Goal: Task Accomplishment & Management: Manage account settings

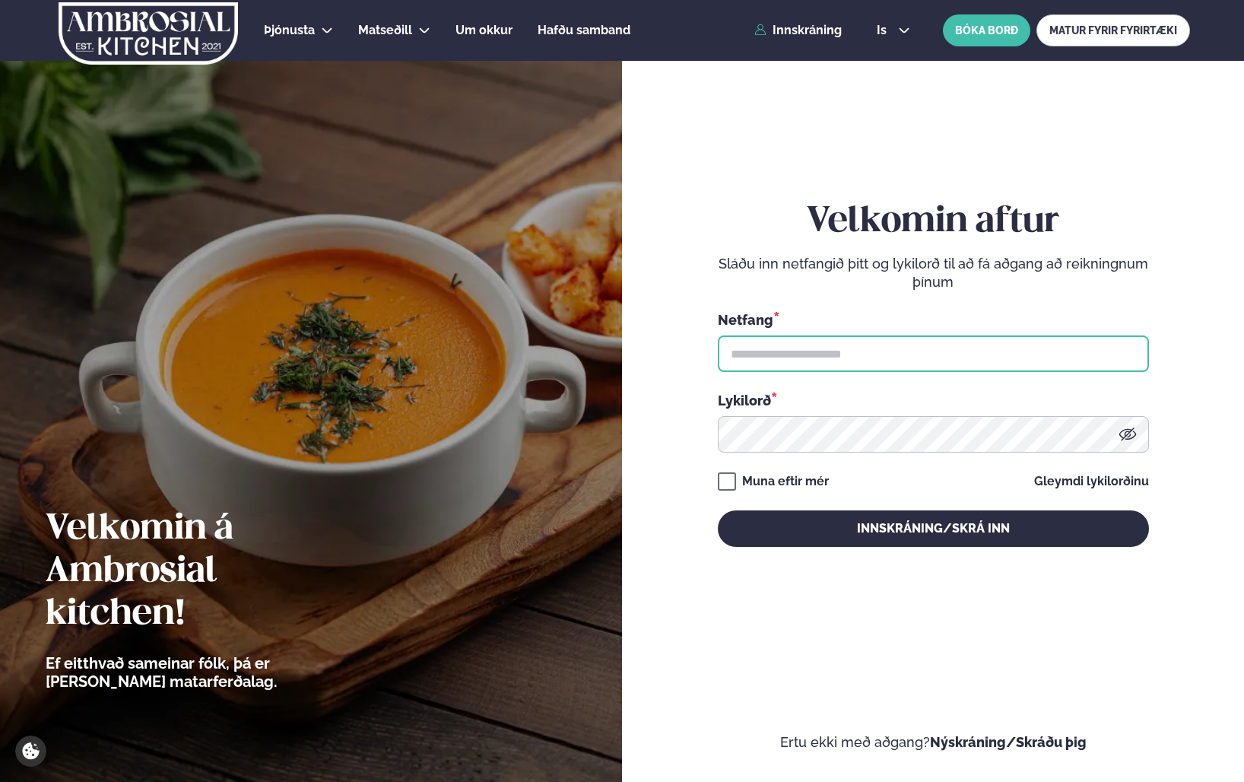
click at [884, 368] on input "text" at bounding box center [933, 353] width 431 height 36
type input "**********"
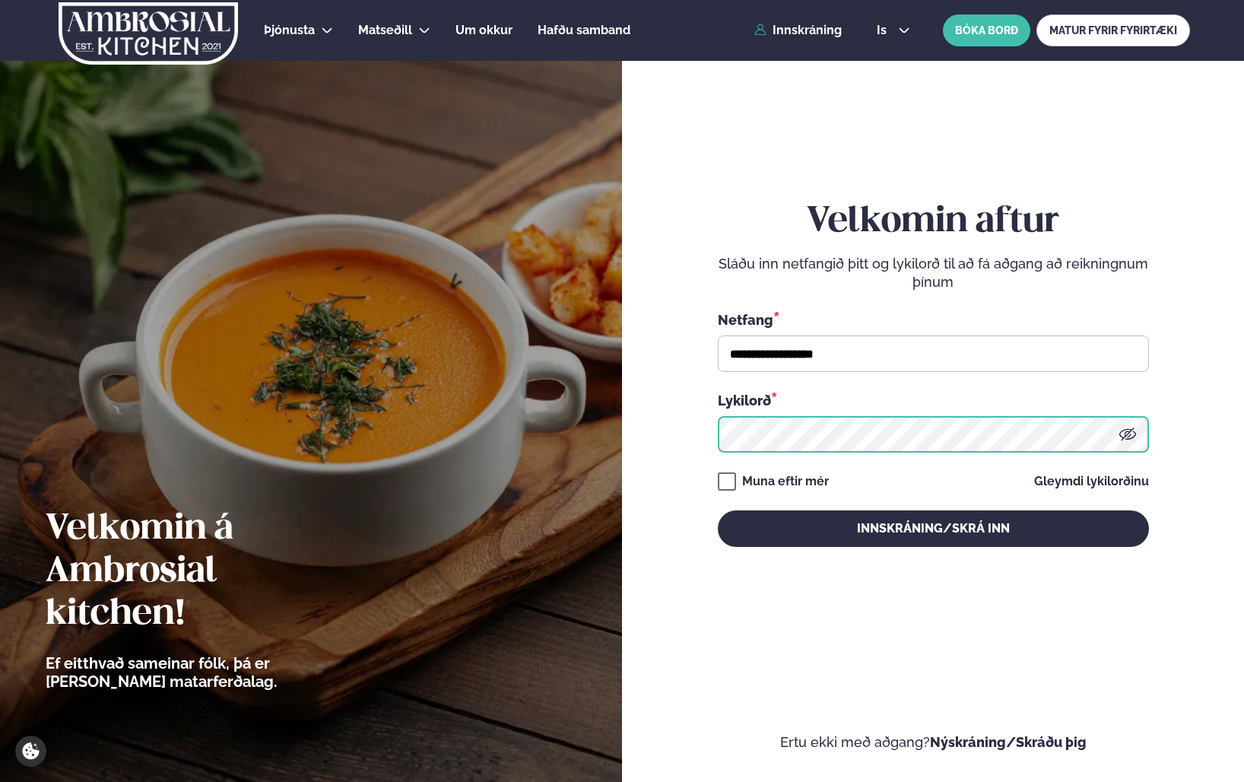
click at [718, 510] on button "Innskráning/Skrá inn" at bounding box center [933, 528] width 431 height 36
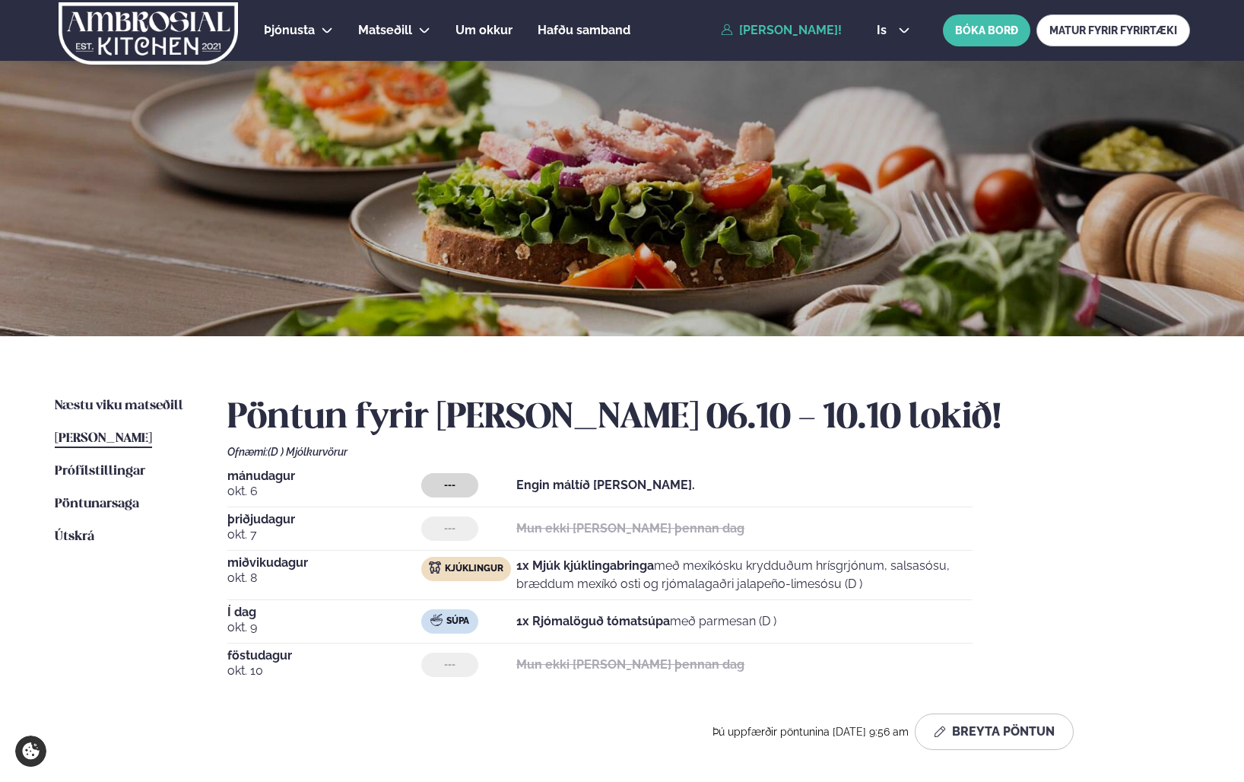
drag, startPoint x: 119, startPoint y: 439, endPoint x: 325, endPoint y: 477, distance: 208.8
click at [119, 439] on span "[PERSON_NAME]" at bounding box center [103, 438] width 97 height 13
drag, startPoint x: 131, startPoint y: 433, endPoint x: 149, endPoint y: 436, distance: 18.5
click at [131, 433] on span "[PERSON_NAME]" at bounding box center [103, 438] width 97 height 13
click at [1005, 731] on button "Breyta Pöntun" at bounding box center [994, 731] width 159 height 36
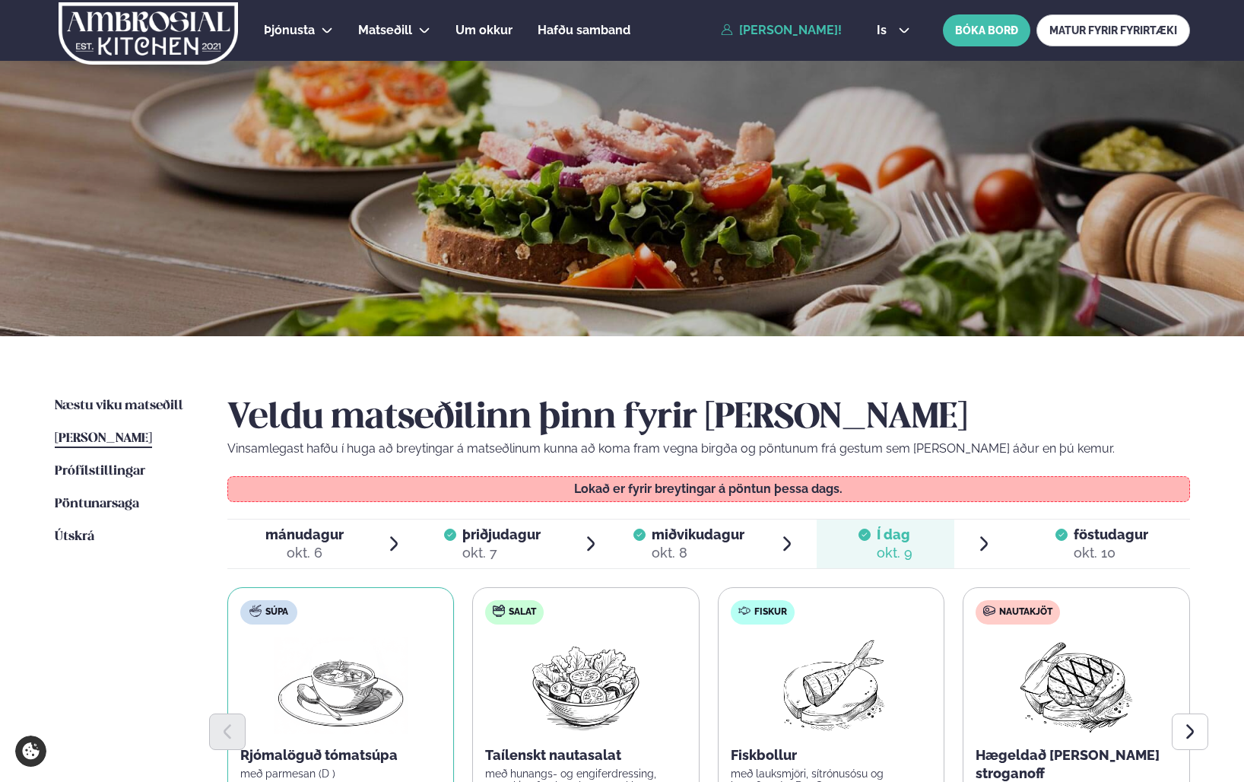
click at [1096, 540] on span "föstudagur" at bounding box center [1111, 534] width 75 height 16
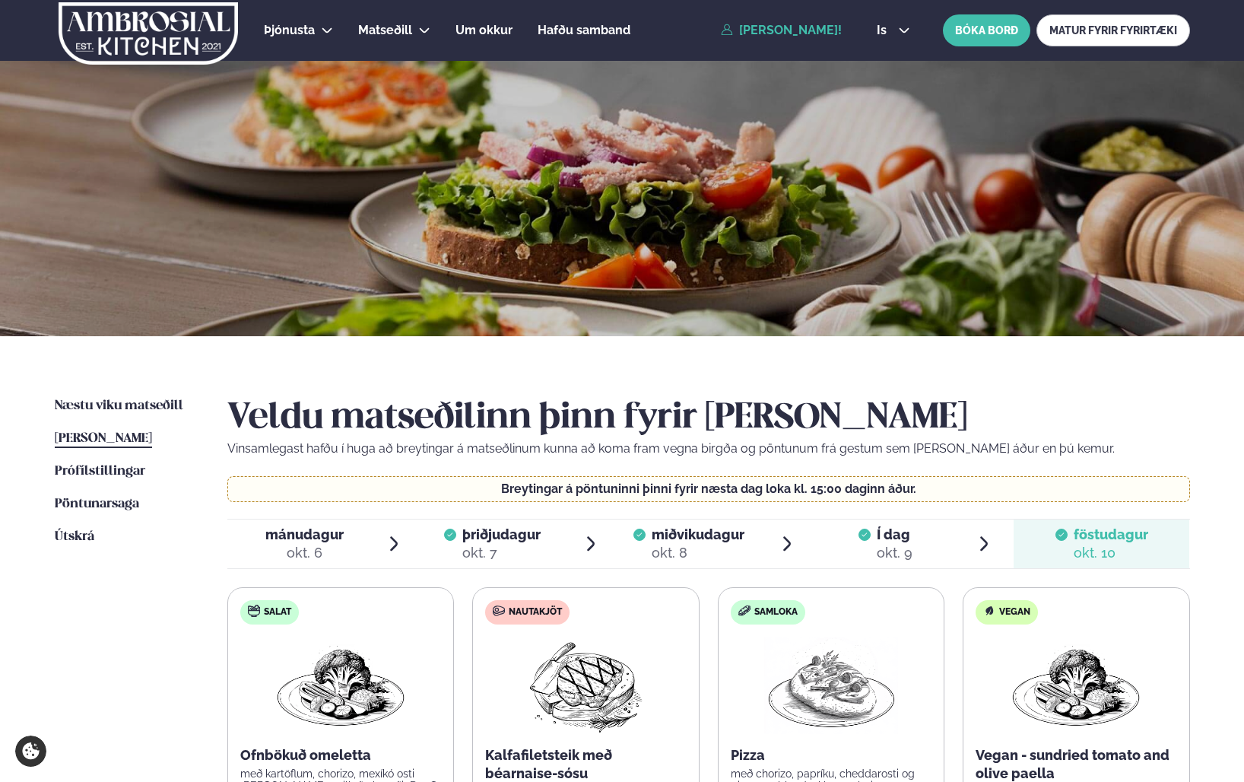
click at [122, 394] on div "Næstu [PERSON_NAME] matseðill Næsta vika [PERSON_NAME] matseðill [PERSON_NAME] …" at bounding box center [622, 677] width 1226 height 683
click at [122, 398] on link "Næstu [PERSON_NAME] matseðill Næsta vika" at bounding box center [119, 406] width 128 height 18
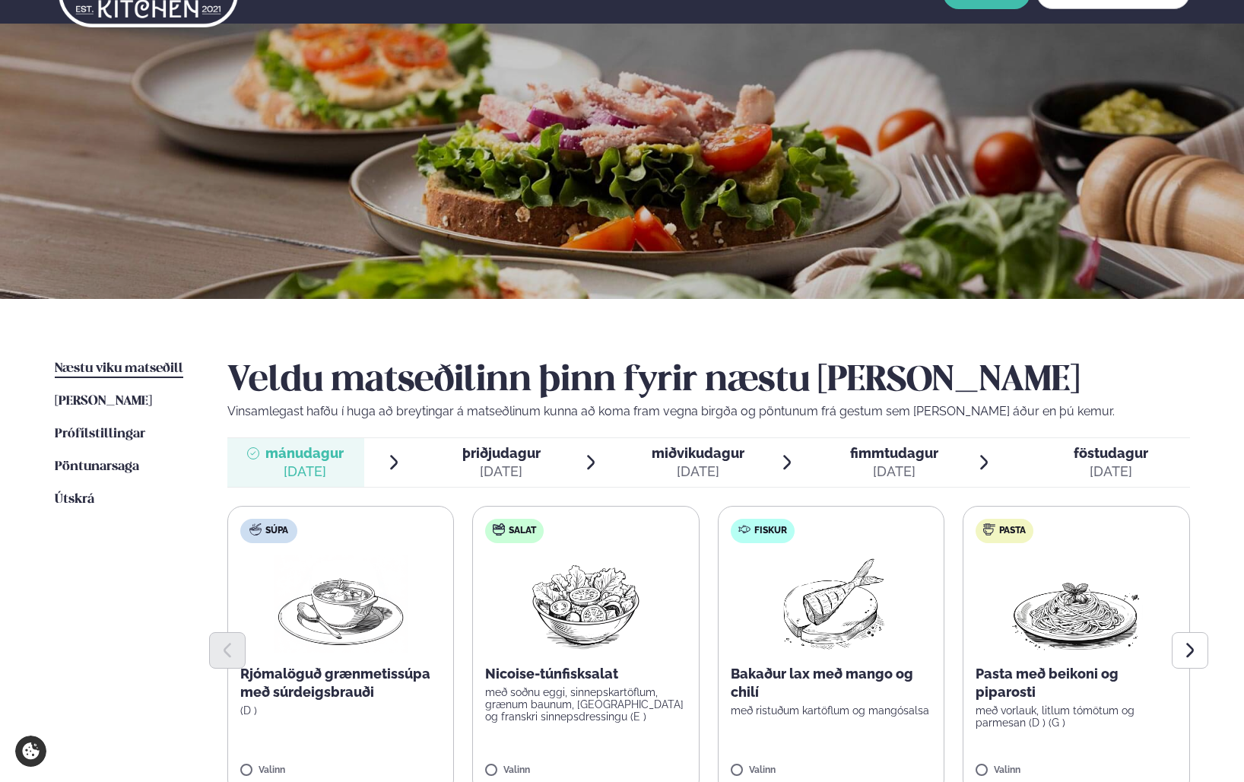
scroll to position [108, 0]
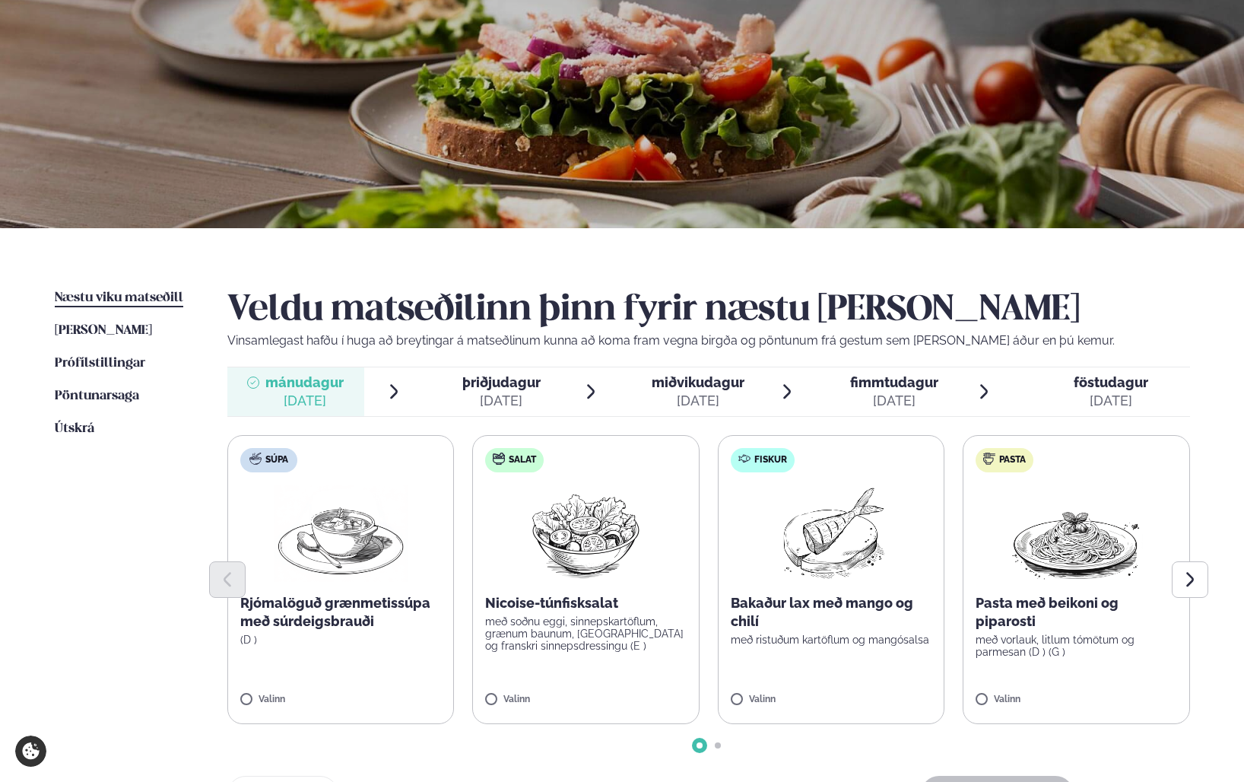
click at [508, 396] on div "[DATE]" at bounding box center [501, 401] width 78 height 18
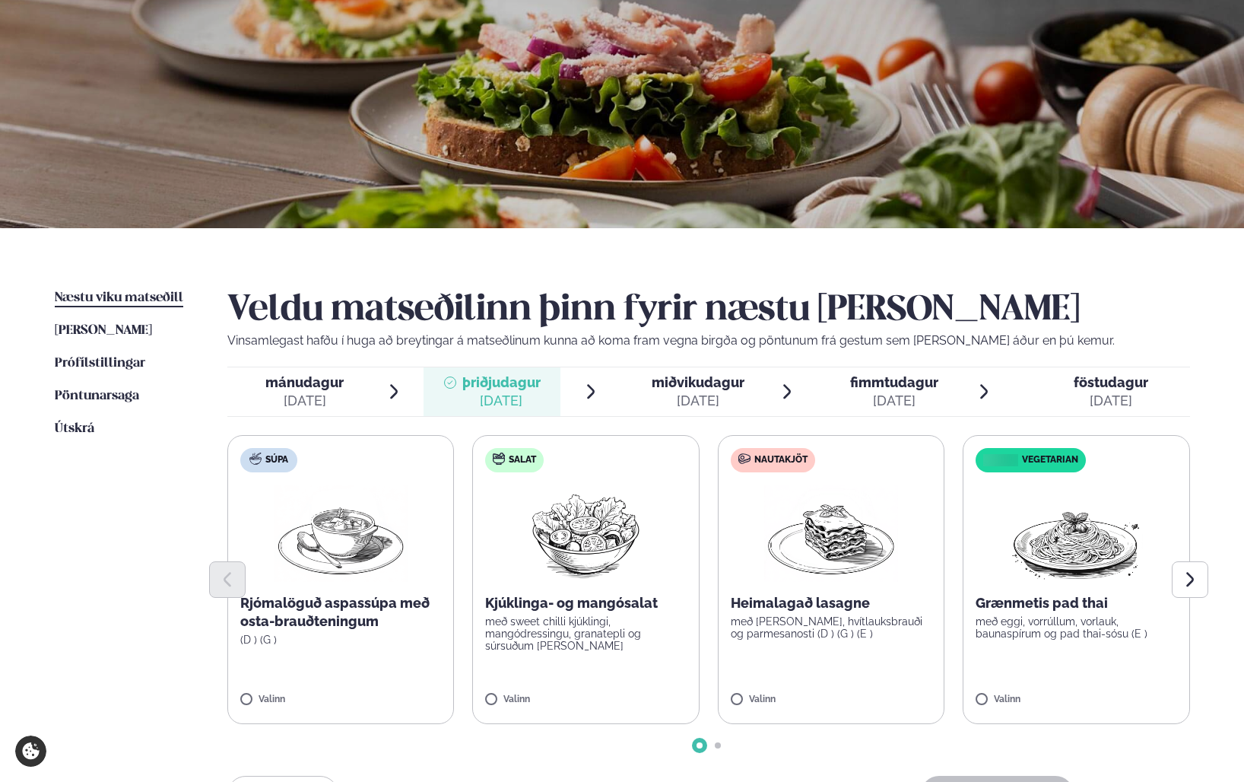
click at [818, 528] on img at bounding box center [831, 532] width 134 height 97
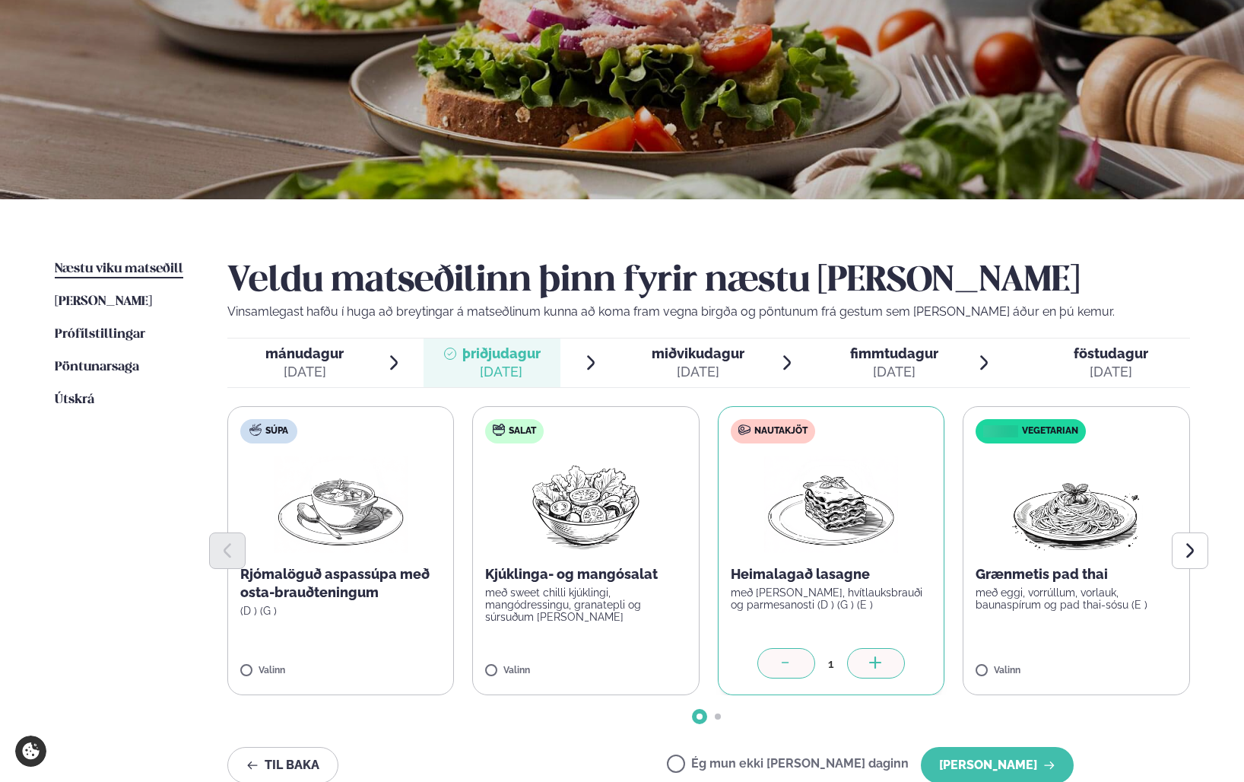
scroll to position [144, 0]
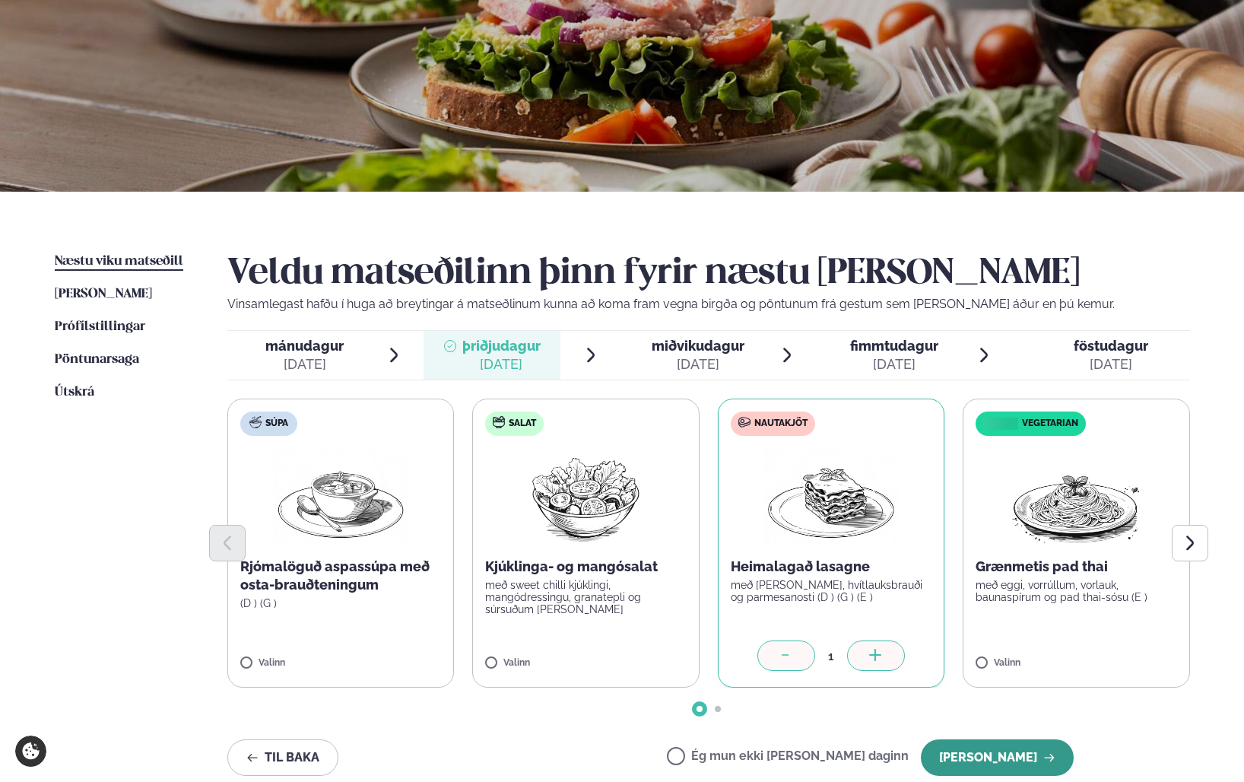
click at [1015, 763] on button "[PERSON_NAME]" at bounding box center [997, 757] width 153 height 36
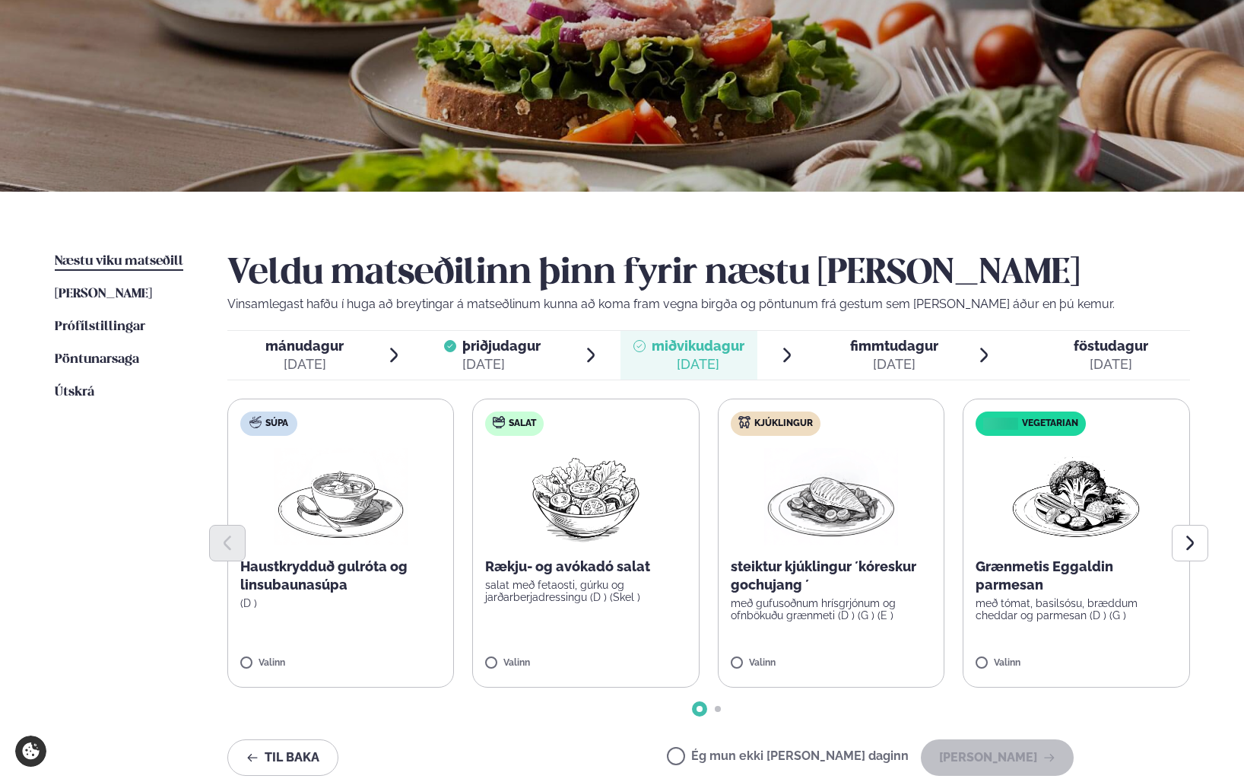
click at [801, 756] on label "Ég mun ekki [PERSON_NAME] daginn" at bounding box center [788, 758] width 242 height 16
click at [1035, 755] on button "[PERSON_NAME]" at bounding box center [997, 757] width 153 height 36
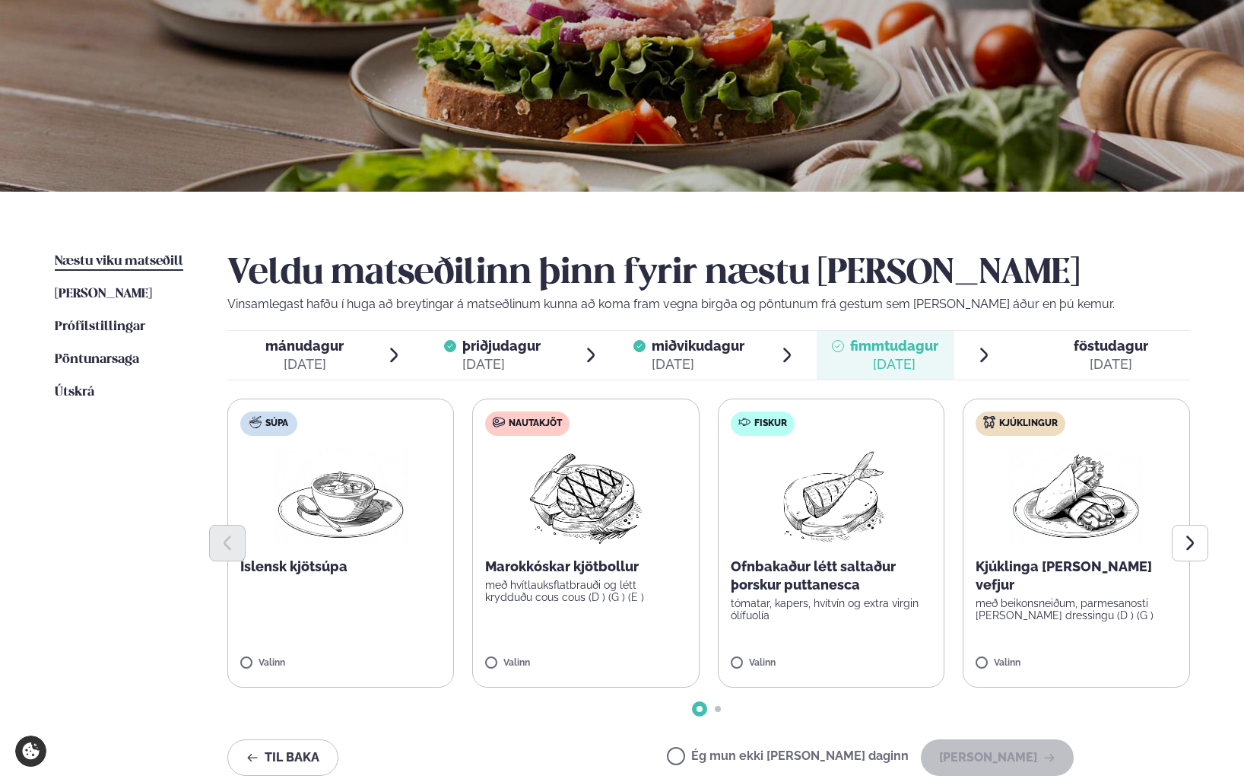
click at [352, 502] on img at bounding box center [341, 496] width 134 height 97
click at [1033, 756] on button "[PERSON_NAME]" at bounding box center [997, 757] width 153 height 36
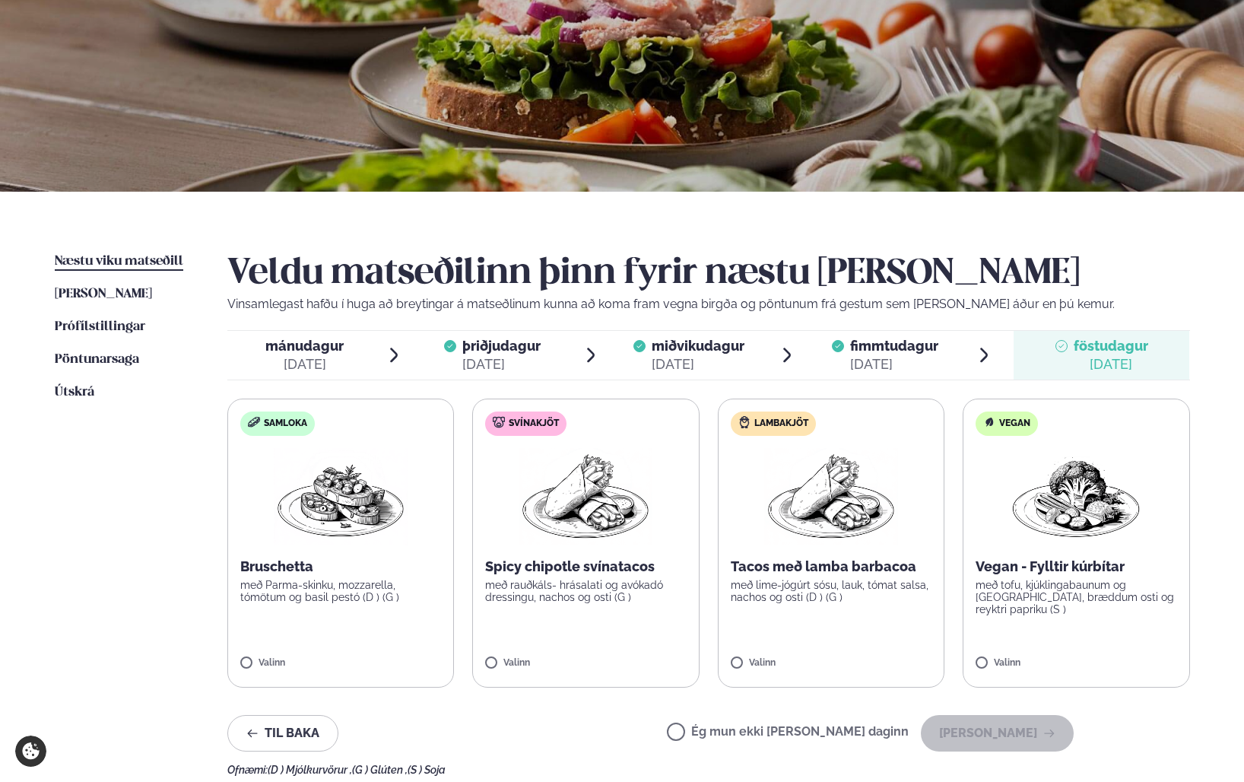
click at [888, 731] on label "Ég mun ekki [PERSON_NAME] daginn" at bounding box center [788, 733] width 242 height 16
click at [986, 744] on button "[PERSON_NAME]" at bounding box center [997, 733] width 153 height 36
